Goal: Check status: Check status

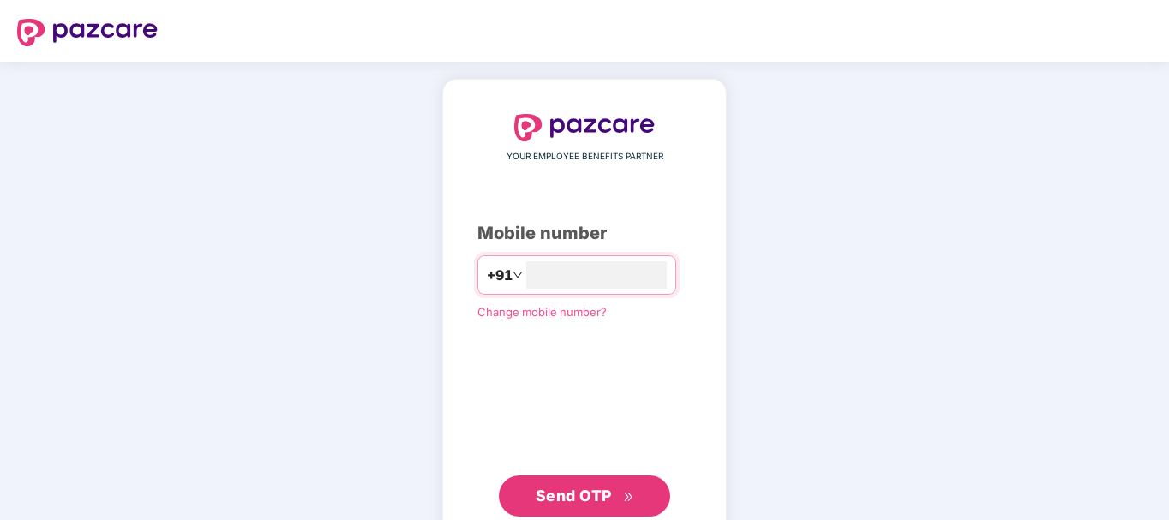
type input "**********"
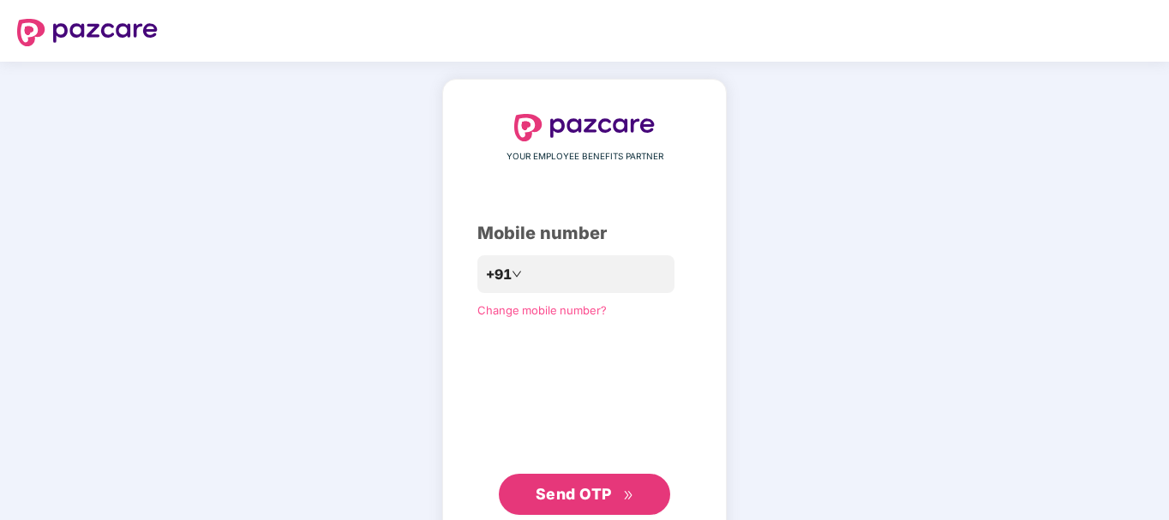
click at [582, 484] on span "Send OTP" at bounding box center [585, 494] width 99 height 24
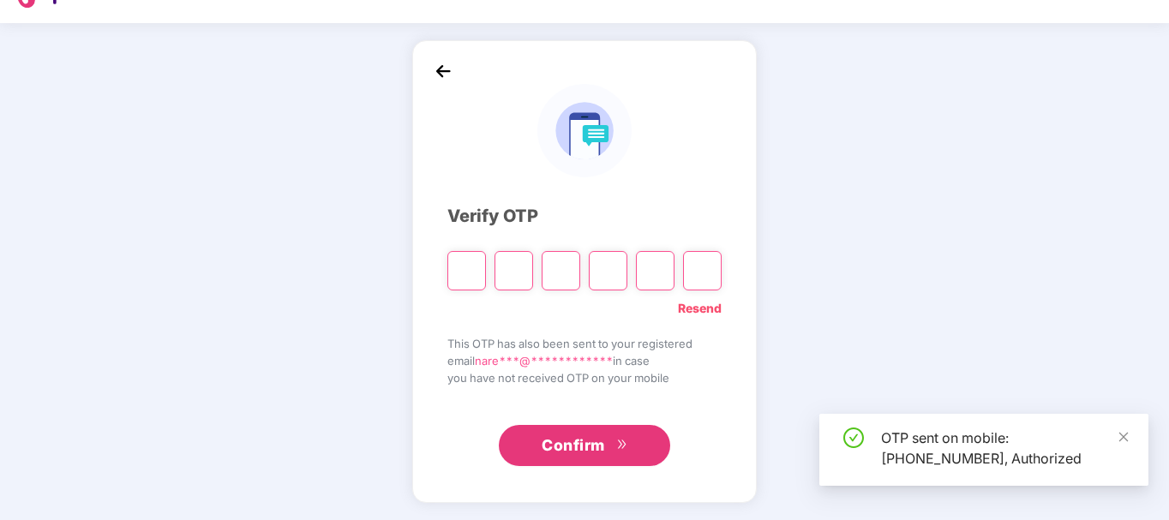
scroll to position [39, 0]
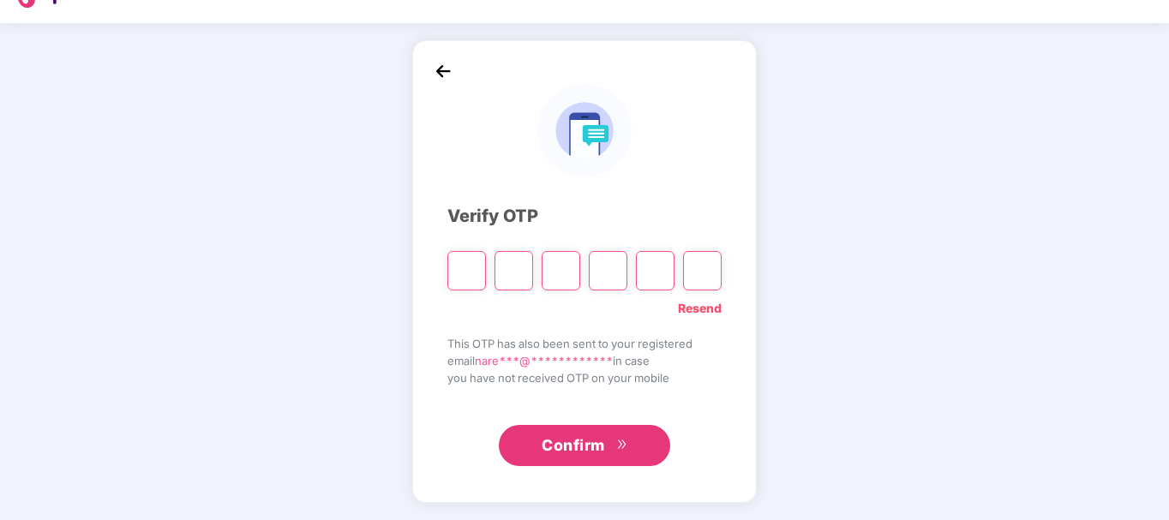
type input "*"
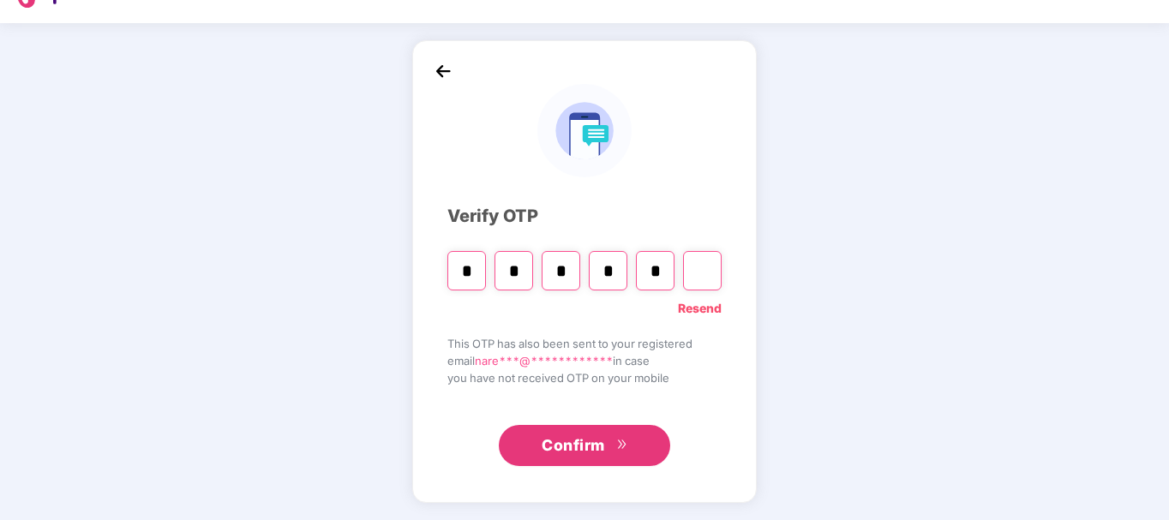
type input "*"
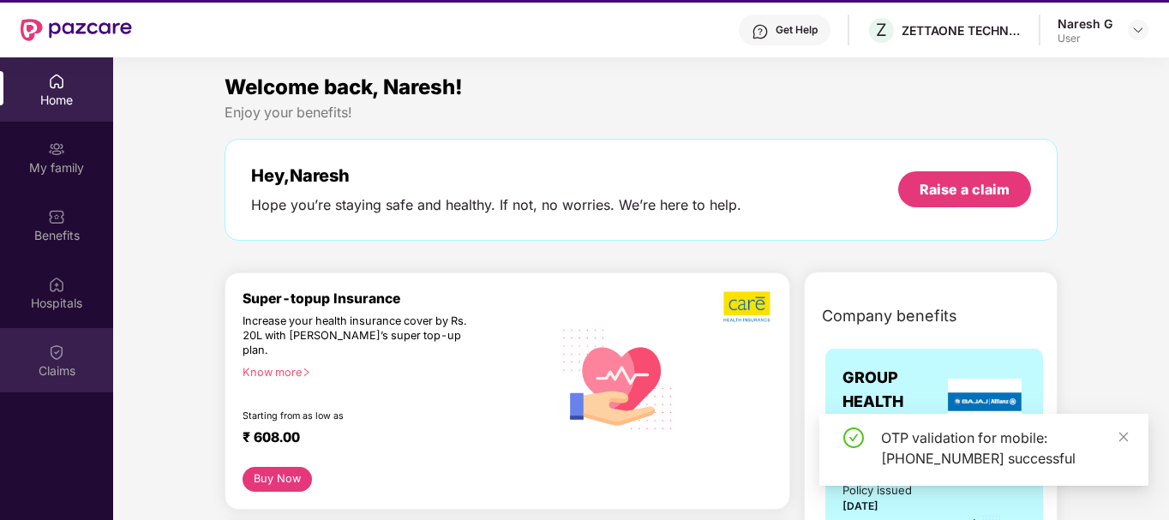
click at [57, 358] on img at bounding box center [56, 352] width 17 height 17
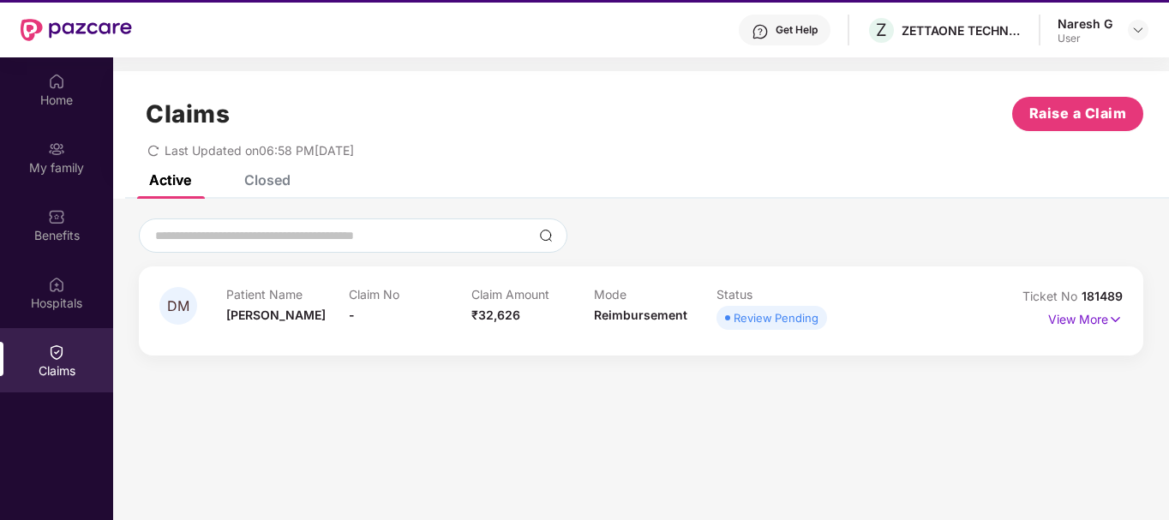
click at [773, 319] on div "Review Pending" at bounding box center [776, 317] width 85 height 17
click at [1078, 315] on p "View More" at bounding box center [1085, 317] width 75 height 23
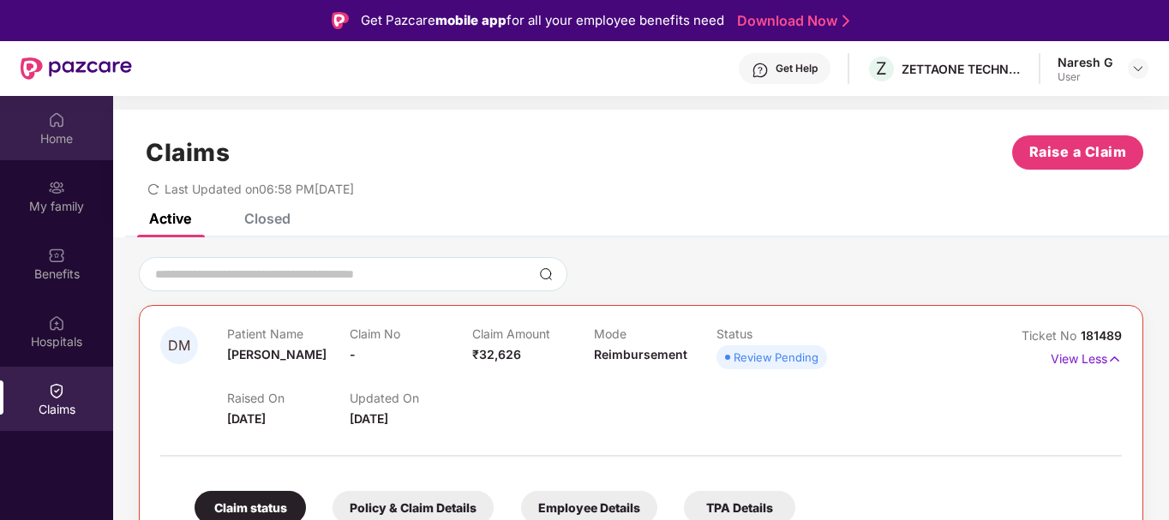
click at [77, 126] on div "Home" at bounding box center [56, 128] width 113 height 64
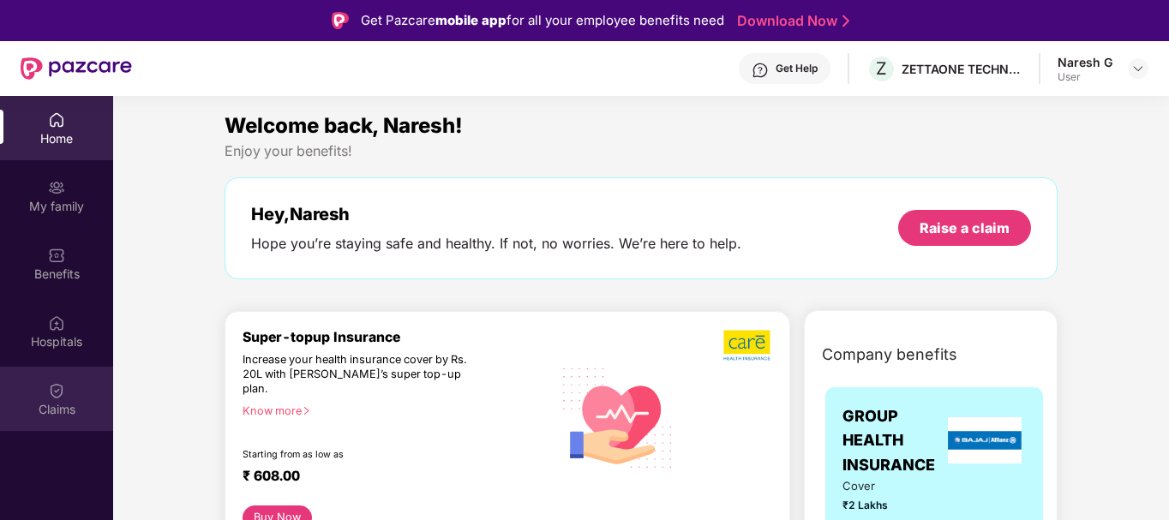
click at [58, 408] on div "Claims" at bounding box center [56, 409] width 113 height 17
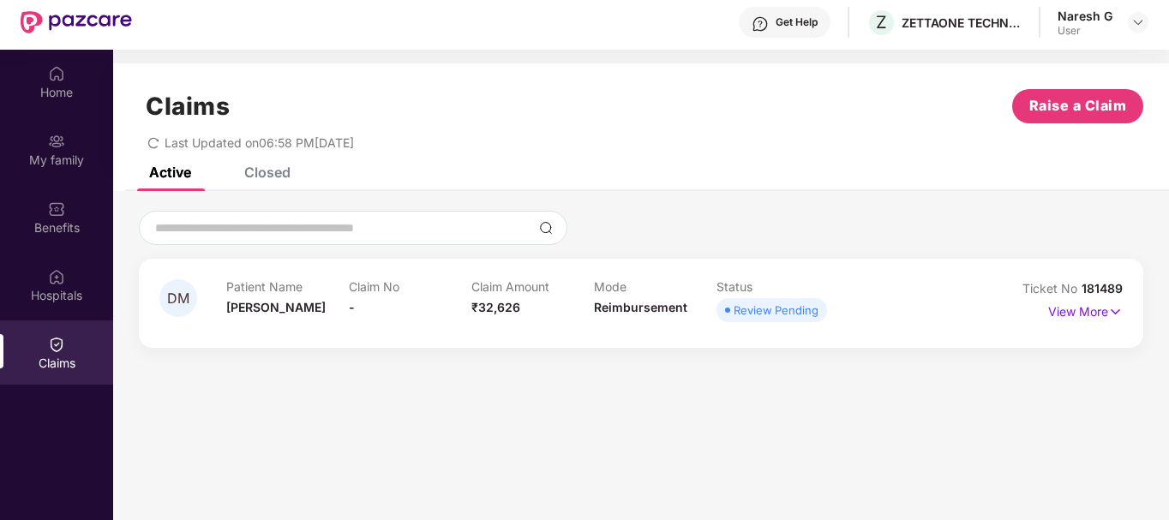
scroll to position [86, 0]
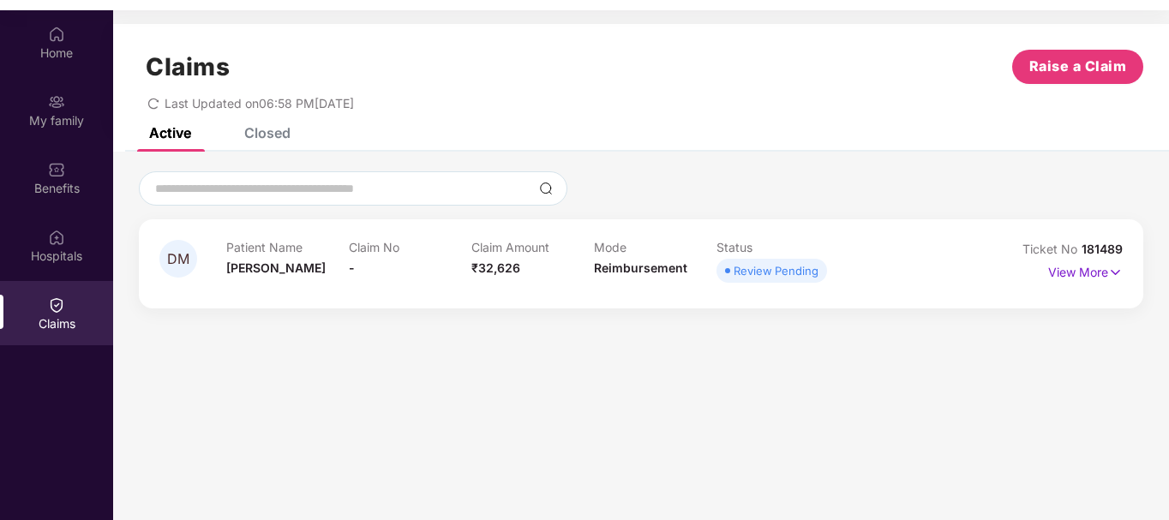
click at [590, 446] on section "Claims Raise a Claim Last Updated on 06:58 PM[DATE] Active Closed DM Patient Na…" at bounding box center [641, 270] width 1056 height 520
click at [156, 100] on icon "redo" at bounding box center [153, 104] width 12 height 12
click at [52, 51] on div "Home" at bounding box center [56, 53] width 113 height 17
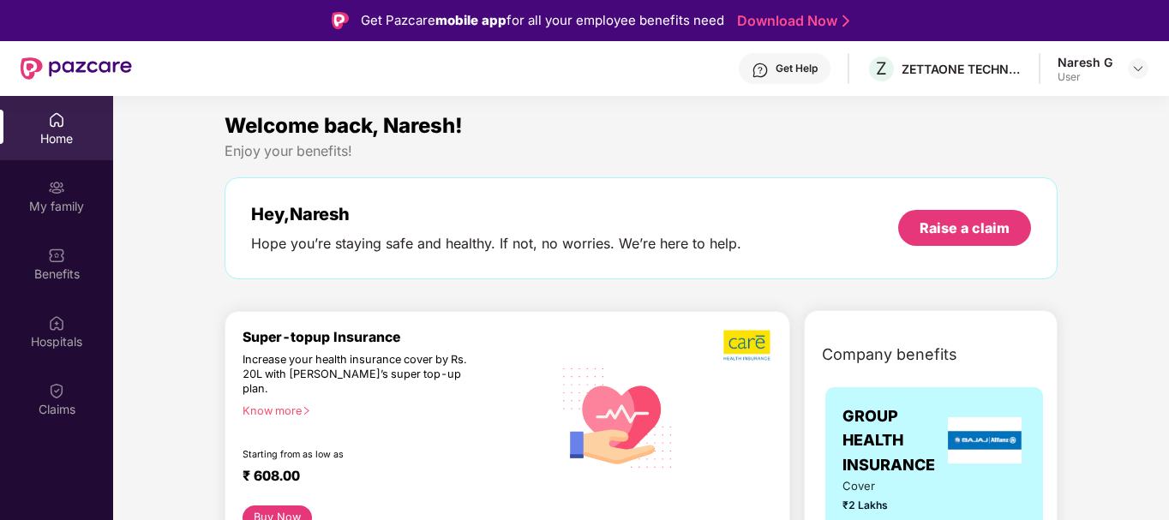
click at [815, 65] on div "Get Help" at bounding box center [797, 69] width 42 height 14
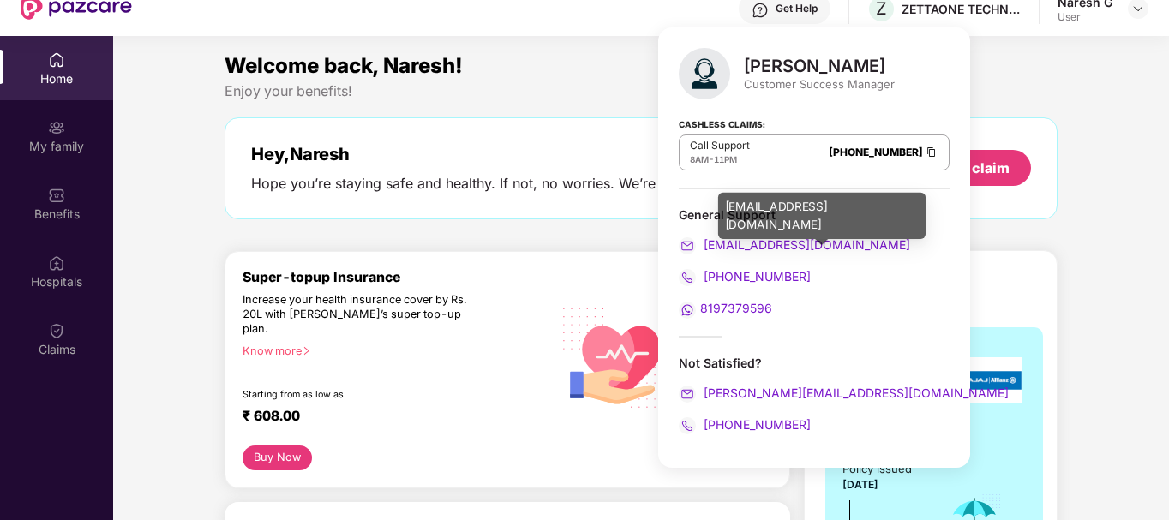
scroll to position [86, 0]
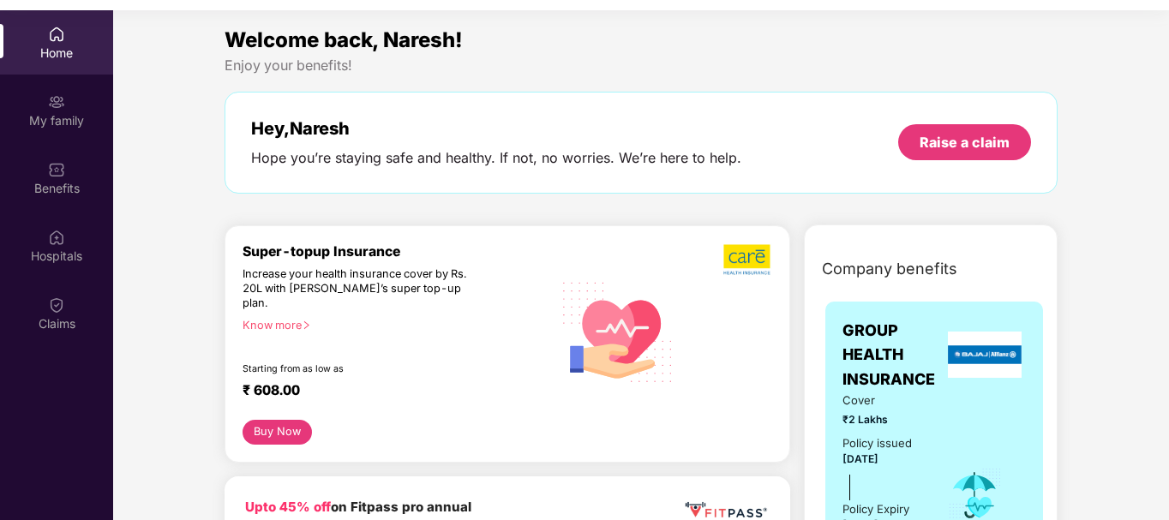
click at [40, 127] on div "My family" at bounding box center [56, 120] width 113 height 17
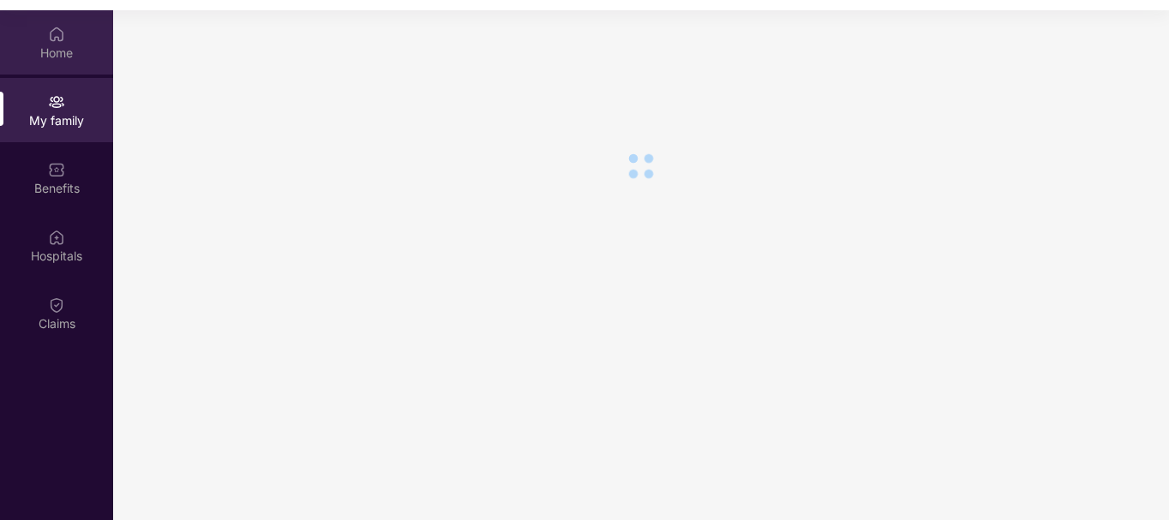
click at [63, 49] on div "Home" at bounding box center [56, 53] width 113 height 17
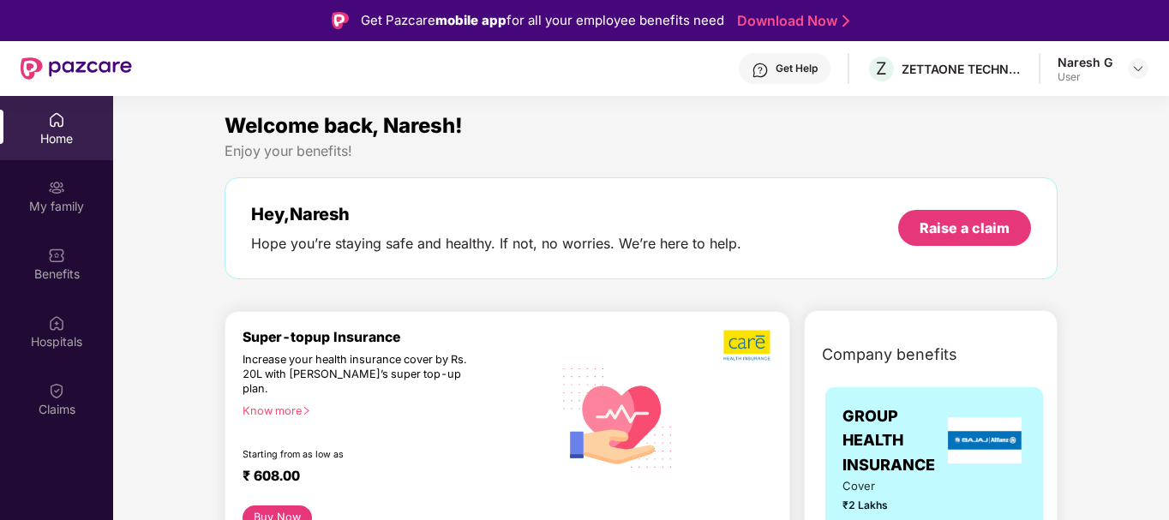
click at [821, 131] on div "Welcome back, Naresh!" at bounding box center [641, 126] width 833 height 33
click at [704, 143] on div "Enjoy your benefits!" at bounding box center [641, 151] width 833 height 18
click at [664, 160] on div "Welcome back, Naresh! Enjoy your benefits! Hey, [PERSON_NAME] Hope you’re stayi…" at bounding box center [641, 203] width 847 height 187
click at [601, 166] on div "Welcome back, Naresh! Enjoy your benefits! Hey, [PERSON_NAME] Hope you’re stayi…" at bounding box center [641, 203] width 847 height 187
click at [68, 415] on div "Claims" at bounding box center [56, 409] width 113 height 17
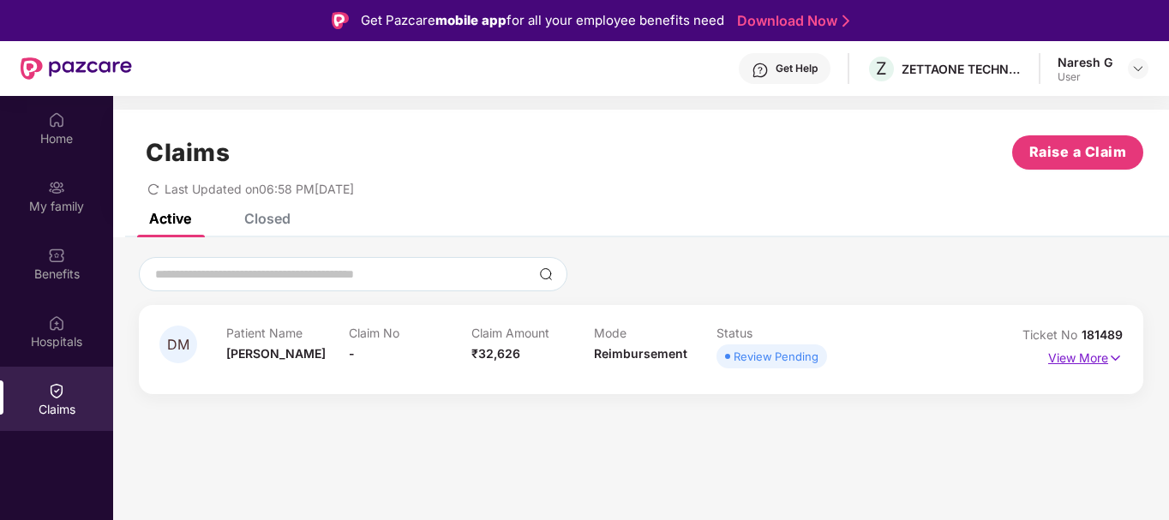
click at [1058, 354] on p "View More" at bounding box center [1085, 356] width 75 height 23
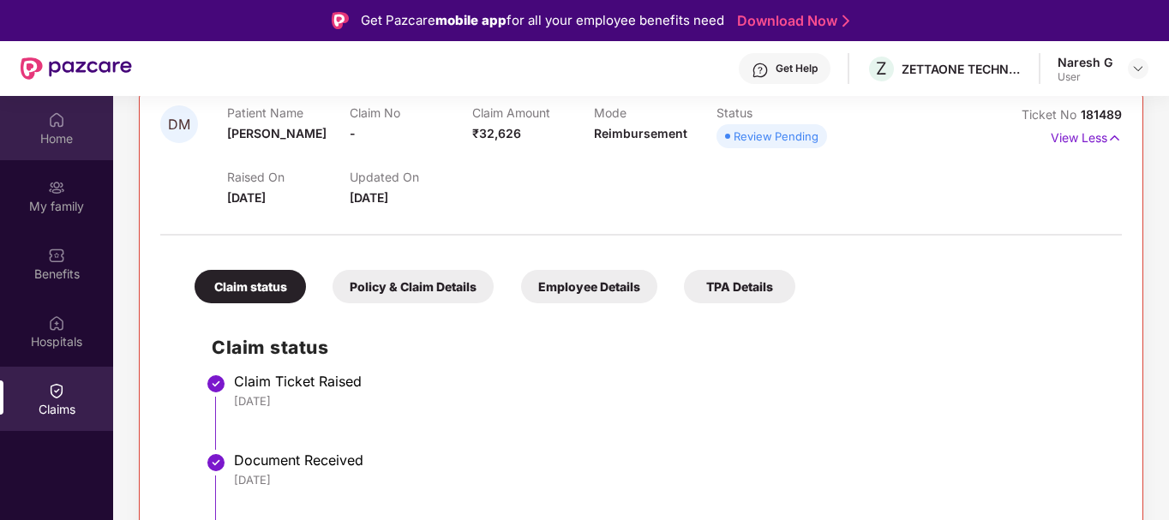
click at [37, 141] on div "Home" at bounding box center [56, 138] width 113 height 17
